Goal: Contribute content: Contribute content

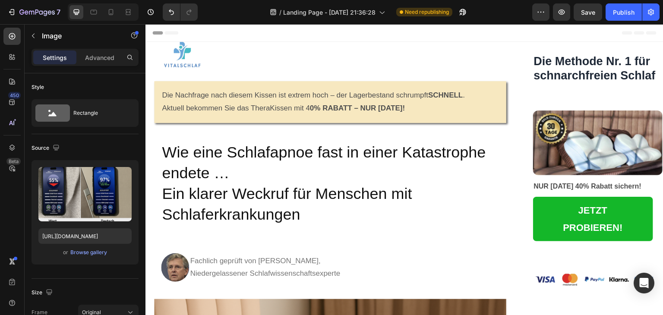
scroll to position [4144, 0]
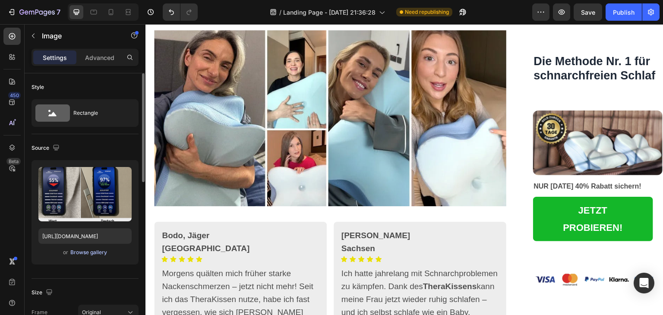
click at [92, 252] on div "Browse gallery" at bounding box center [88, 253] width 37 height 8
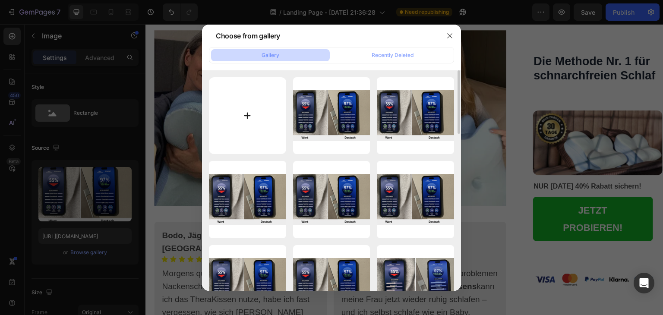
click at [243, 112] on input "file" at bounding box center [247, 115] width 77 height 77
type input "C:\fakepath\ChatGPT Image [DATE], 21_30_15.png"
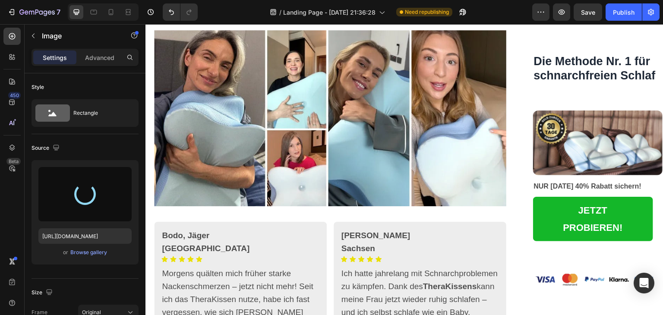
type input "[URL][DOMAIN_NAME]"
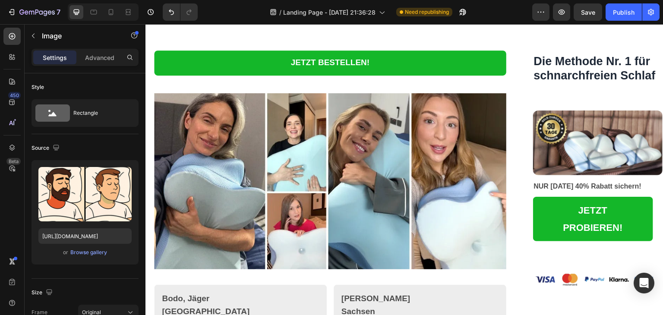
scroll to position [4009, 0]
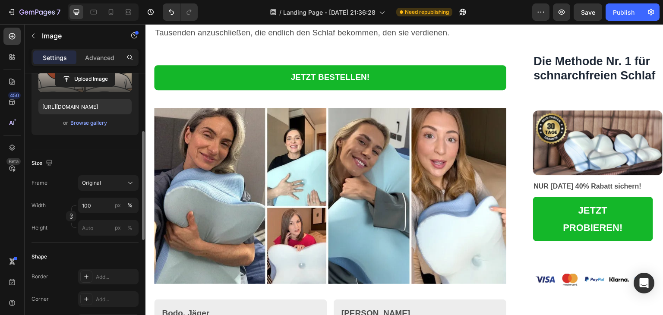
scroll to position [134, 0]
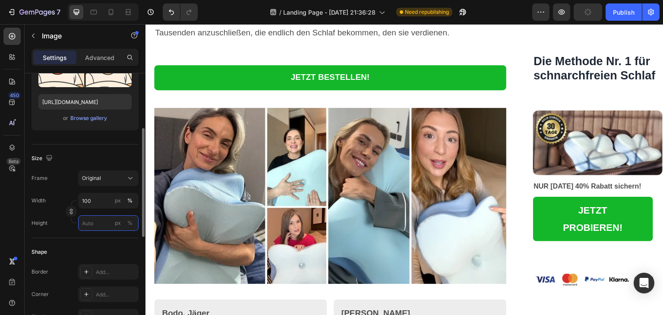
click at [105, 220] on input "px %" at bounding box center [108, 223] width 60 height 16
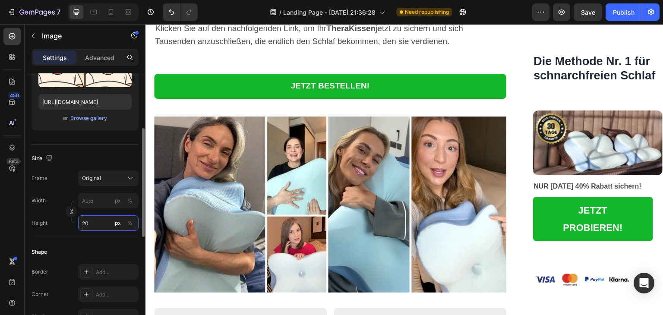
type input "2"
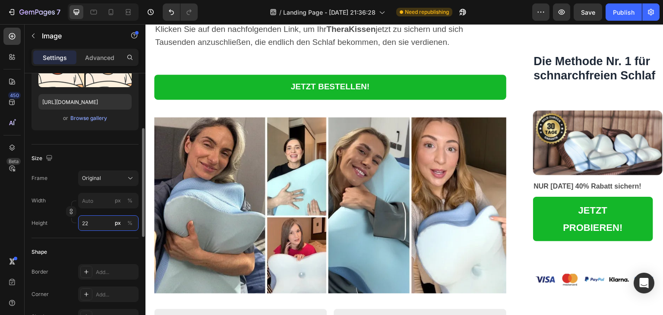
type input "2"
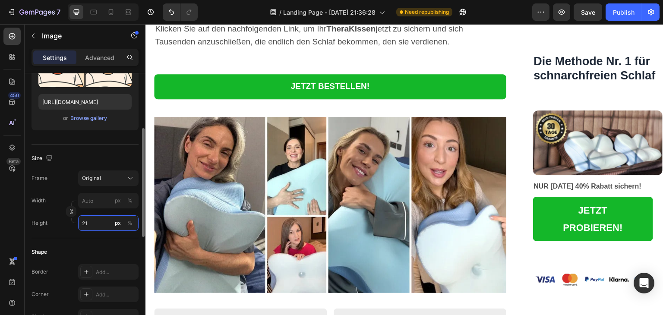
type input "2"
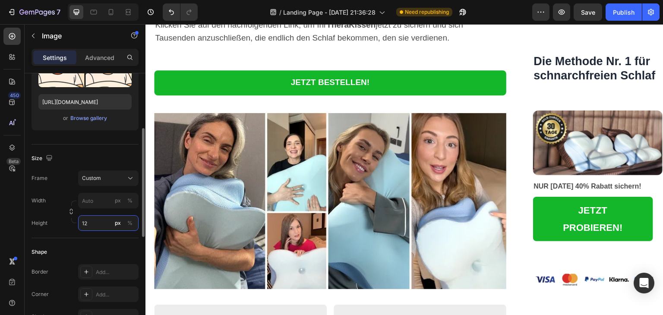
type input "2"
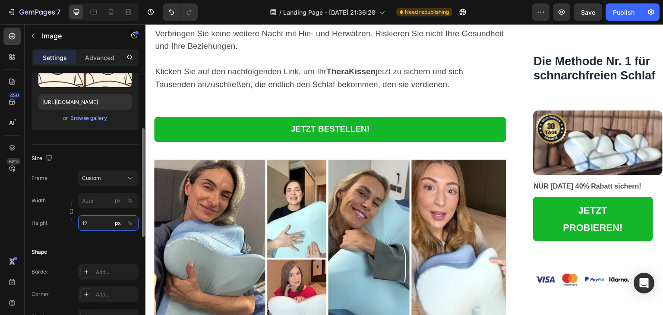
type input "1"
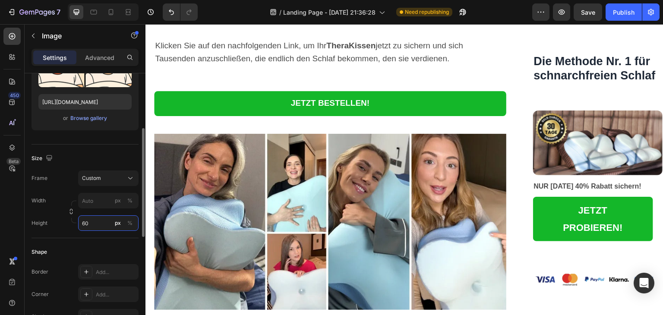
type input "6"
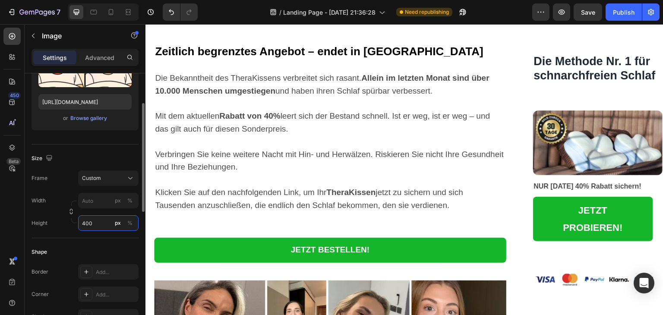
scroll to position [90, 0]
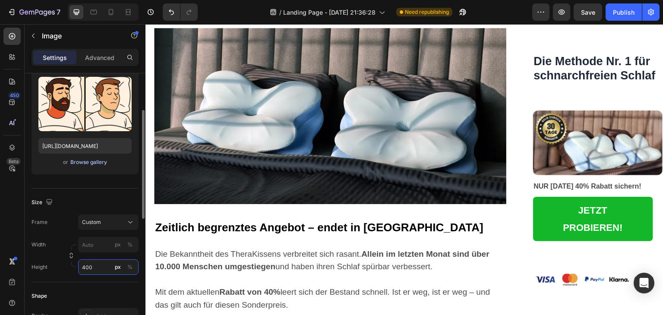
type input "400"
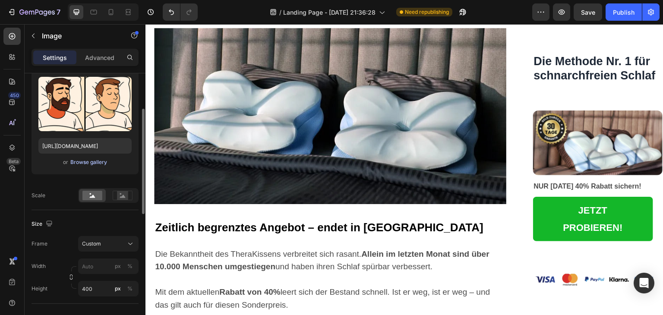
click at [89, 160] on div "Browse gallery" at bounding box center [88, 162] width 37 height 8
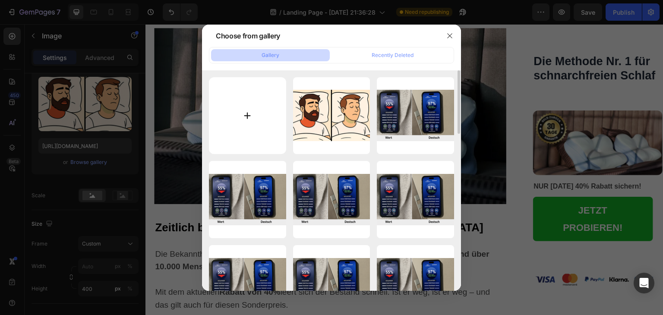
click at [242, 115] on input "file" at bounding box center [247, 115] width 77 height 77
type input "C:\fakepath\imgi_31_6-11.jpg"
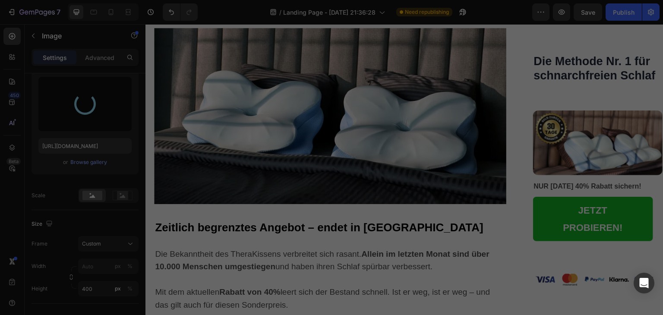
type input "[URL][DOMAIN_NAME]"
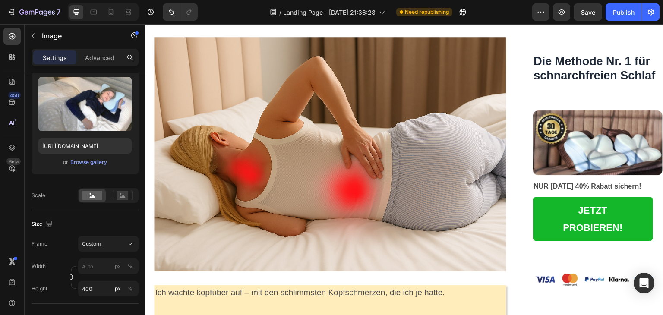
scroll to position [0, 0]
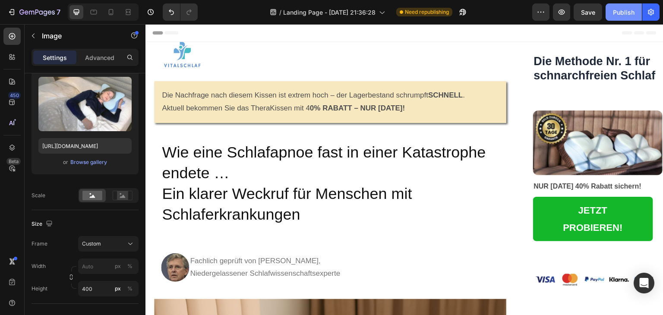
click at [626, 10] on div "Publish" at bounding box center [624, 12] width 22 height 9
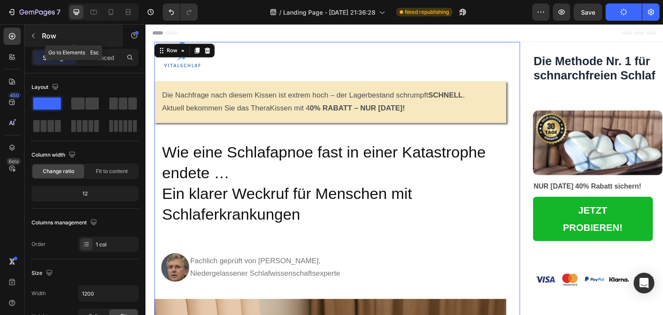
click at [31, 35] on icon "button" at bounding box center [33, 35] width 7 height 7
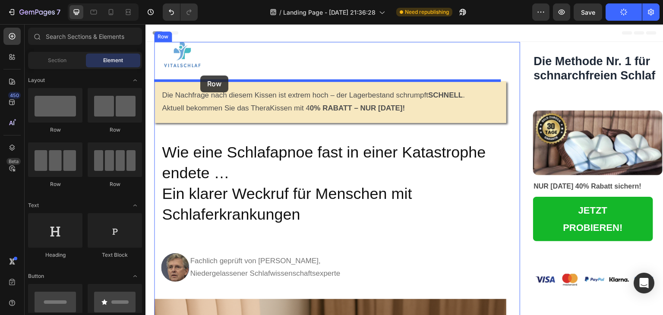
drag, startPoint x: 205, startPoint y: 139, endPoint x: 200, endPoint y: 76, distance: 63.2
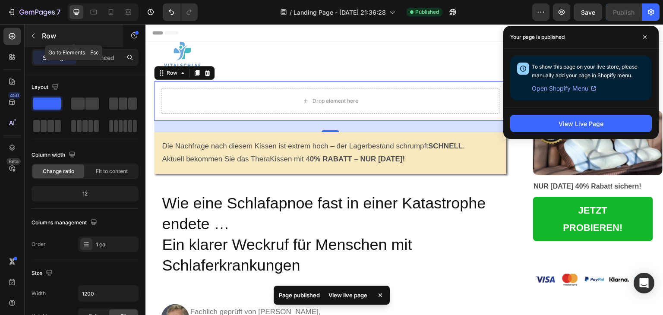
click at [41, 33] on div "Row" at bounding box center [74, 36] width 98 height 22
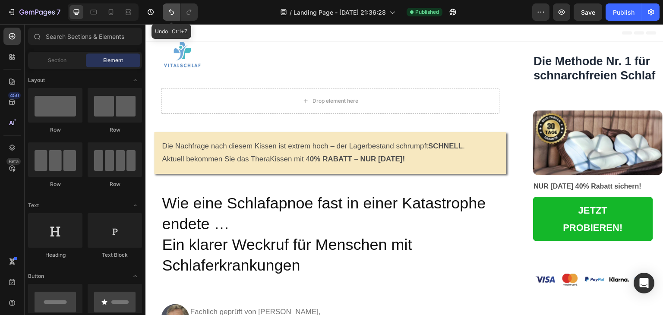
click at [169, 13] on icon "Undo/Redo" at bounding box center [171, 12] width 9 height 9
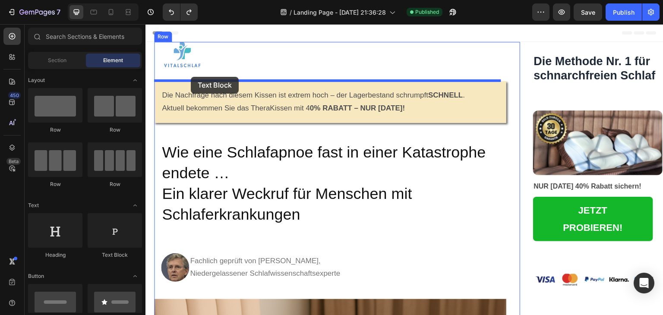
drag, startPoint x: 256, startPoint y: 268, endPoint x: 191, endPoint y: 77, distance: 201.7
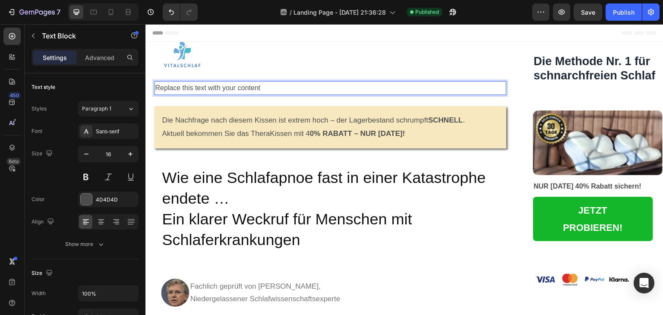
click at [186, 88] on div "Replace this text with your content" at bounding box center [330, 88] width 352 height 14
drag, startPoint x: 264, startPoint y: 89, endPoint x: 158, endPoint y: 86, distance: 105.8
click at [158, 86] on p "Replace this text with your content" at bounding box center [330, 88] width 350 height 13
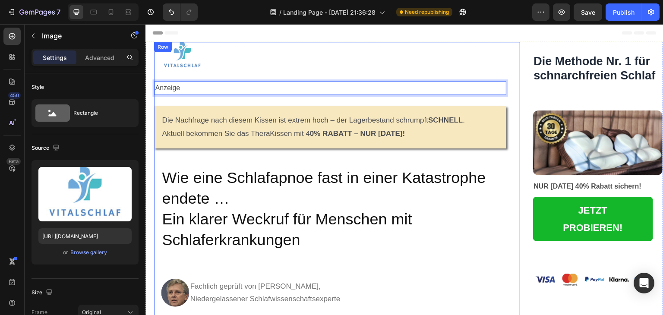
click at [225, 57] on div at bounding box center [330, 56] width 352 height 28
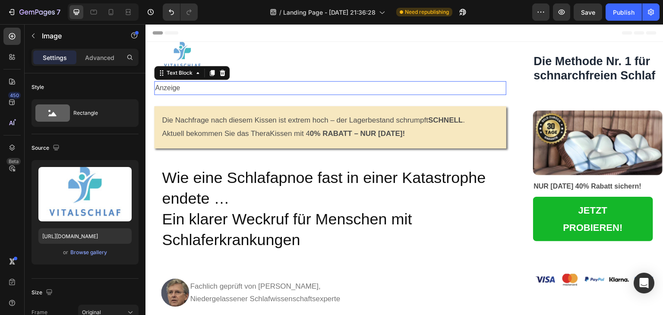
click at [182, 91] on p "Anzeige" at bounding box center [330, 88] width 350 height 13
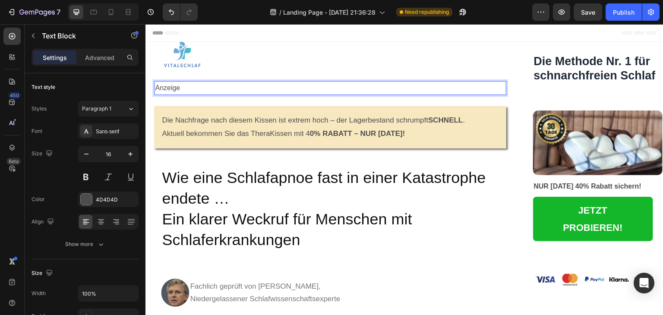
click at [182, 87] on p "Anzeige" at bounding box center [330, 88] width 350 height 13
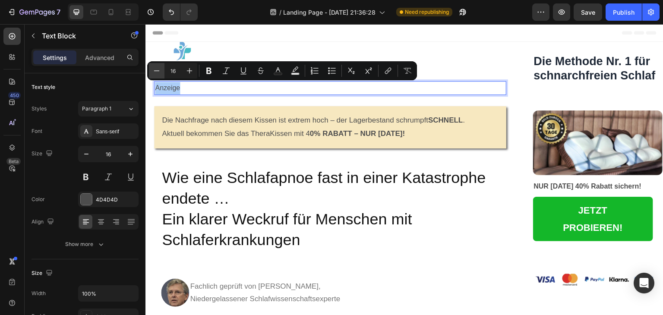
click at [158, 69] on icon "Editor contextual toolbar" at bounding box center [156, 70] width 9 height 9
type input "14"
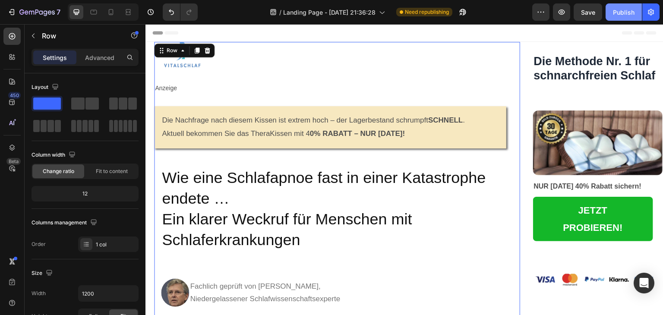
click at [617, 13] on div "Publish" at bounding box center [624, 12] width 22 height 9
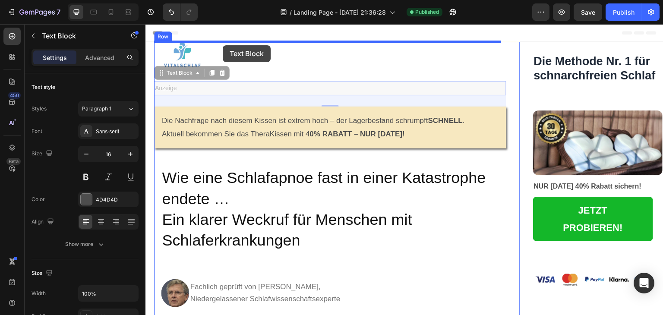
drag, startPoint x: 178, startPoint y: 89, endPoint x: 223, endPoint y: 45, distance: 62.5
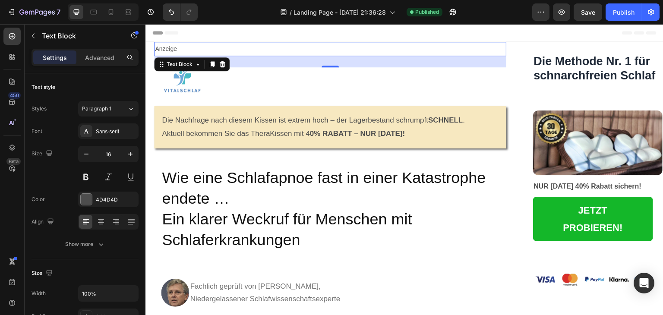
click at [535, 26] on div "Header" at bounding box center [404, 32] width 504 height 17
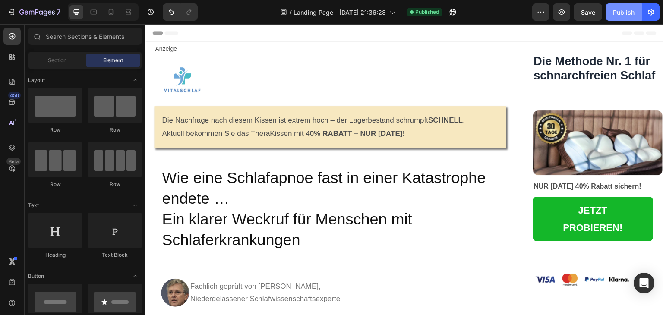
click at [621, 9] on div "Publish" at bounding box center [624, 12] width 22 height 9
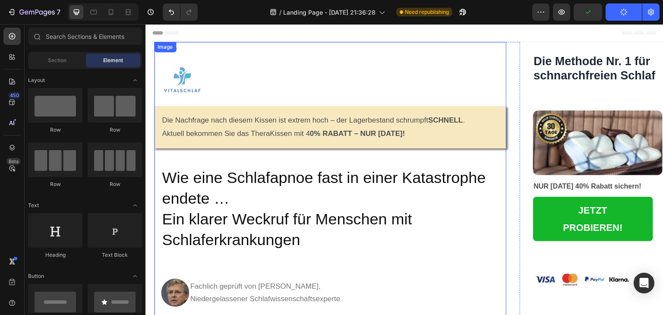
click at [177, 88] on img at bounding box center [182, 81] width 56 height 28
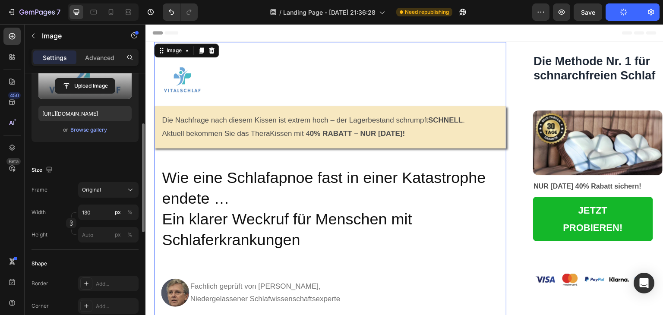
scroll to position [123, 0]
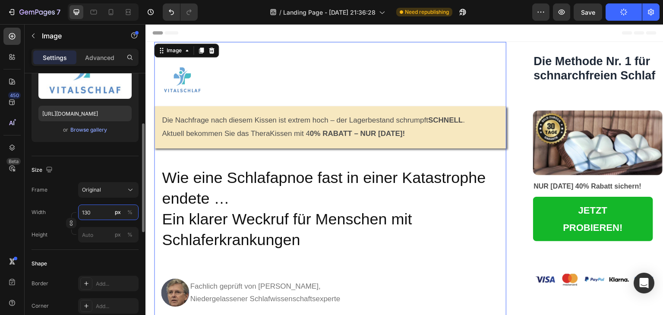
click at [97, 217] on input "130" at bounding box center [108, 213] width 60 height 16
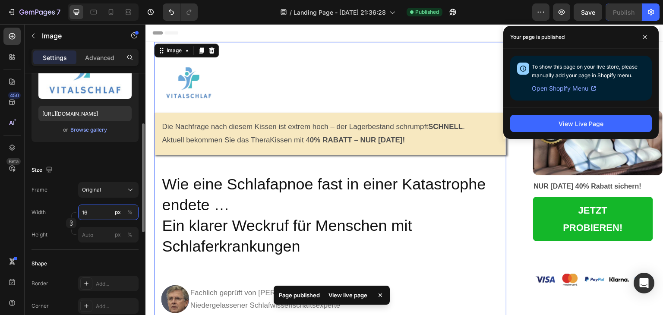
type input "1"
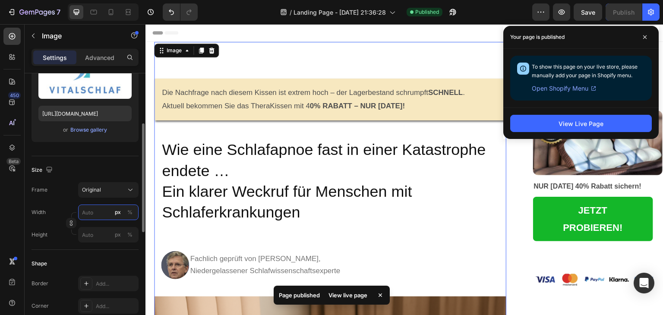
type input "1"
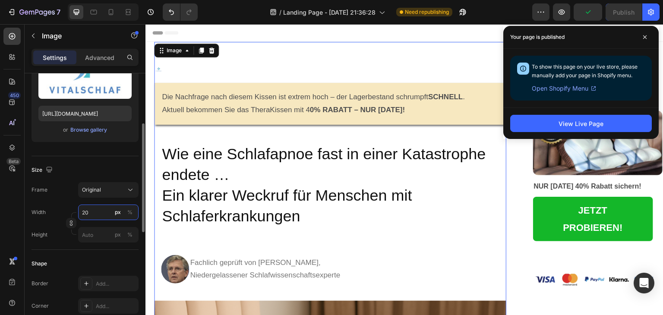
type input "2"
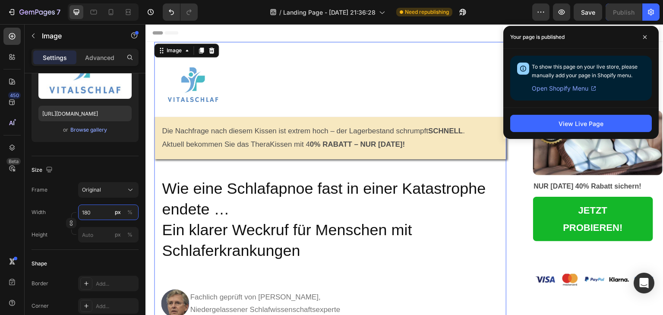
type input "180"
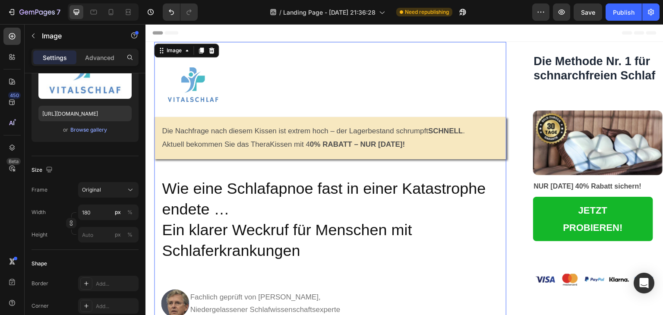
click at [308, 94] on div at bounding box center [330, 86] width 352 height 39
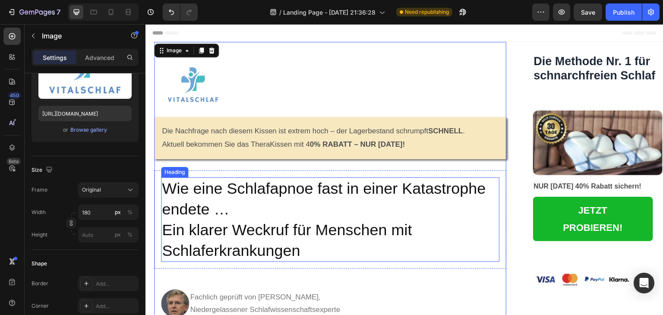
click at [297, 179] on h1 "Wie eine Schlafapnoe fast in einer Katastrophe endete … Ein klarer Weckruf für …" at bounding box center [330, 219] width 338 height 85
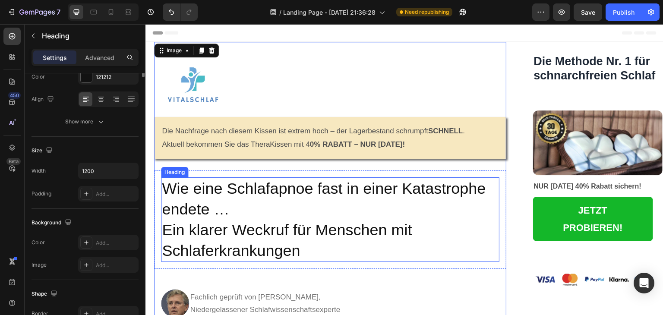
scroll to position [0, 0]
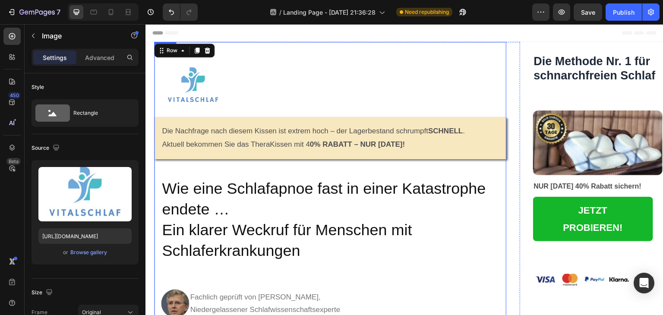
click at [195, 87] on img at bounding box center [193, 86] width 78 height 39
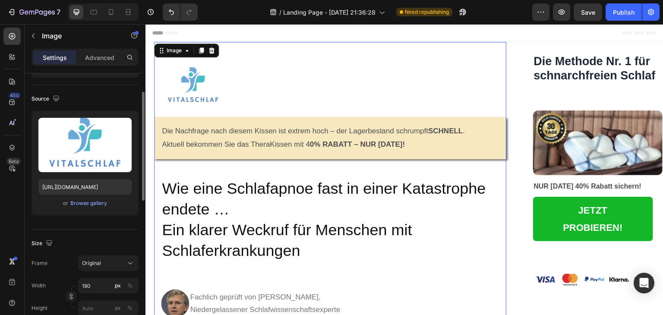
scroll to position [50, 0]
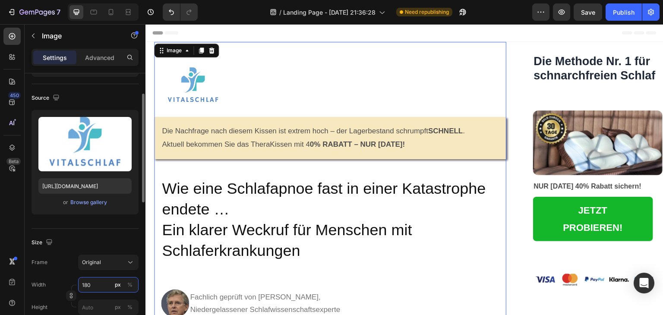
click at [99, 290] on input "180" at bounding box center [108, 285] width 60 height 16
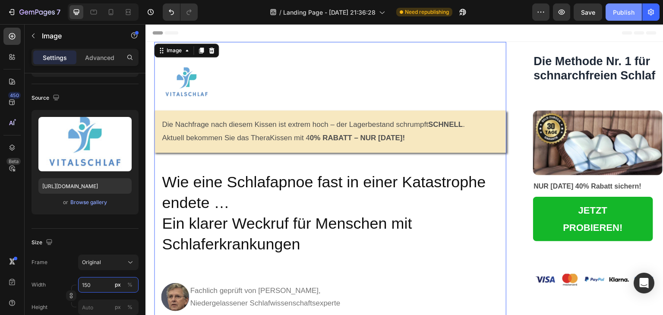
type input "150"
click at [627, 6] on button "Publish" at bounding box center [623, 11] width 36 height 17
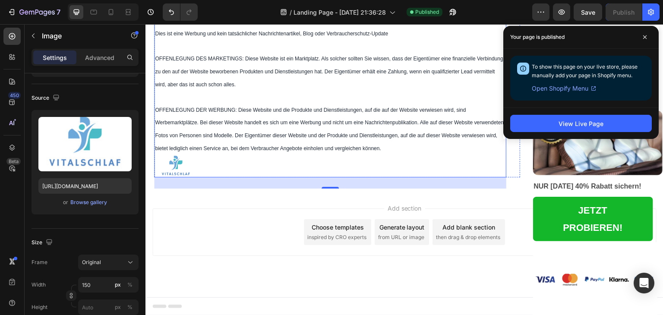
scroll to position [5432, 0]
